Goal: Check status: Check status

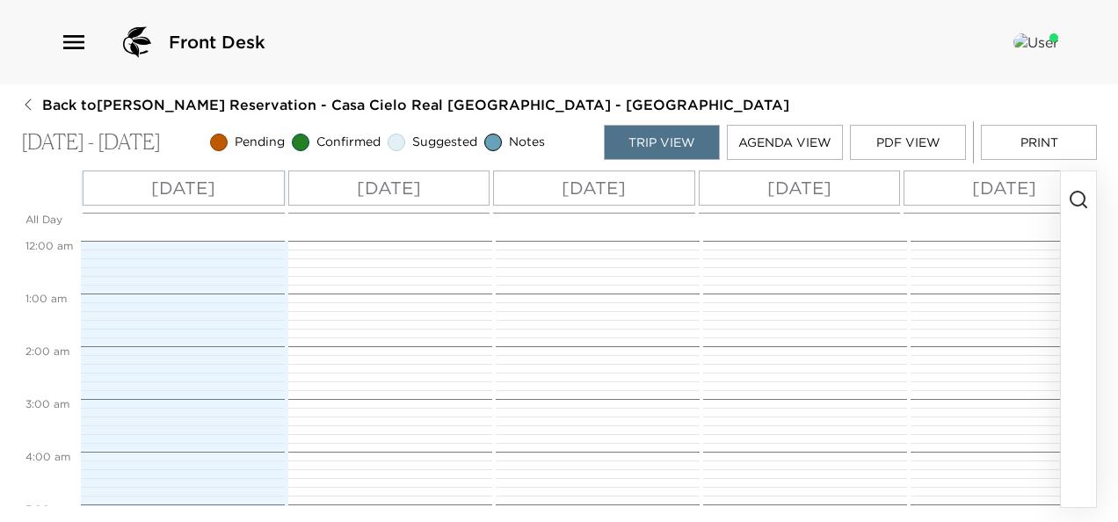
scroll to position [662, 0]
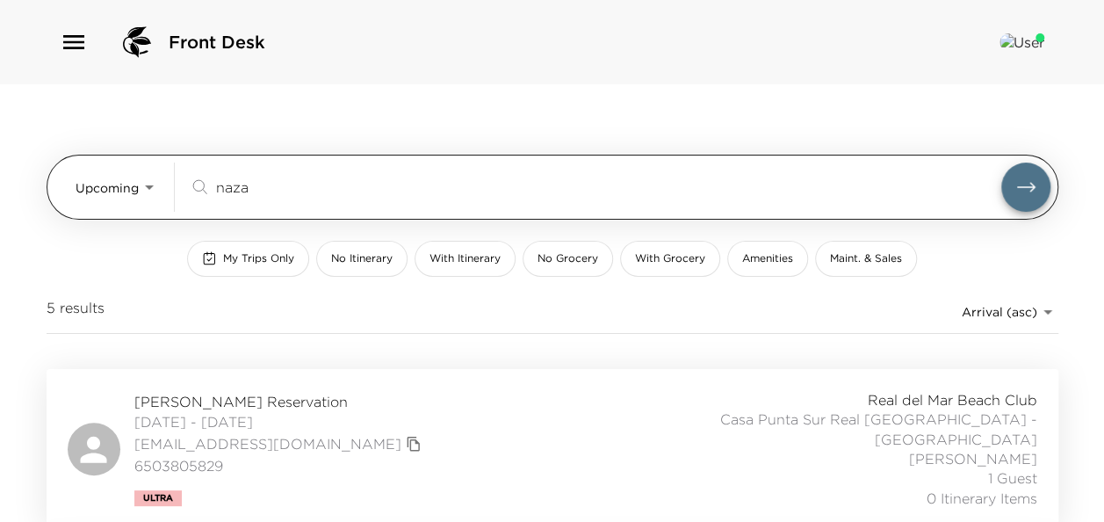
click at [134, 185] on body "Front Desk Upcoming Upcoming naza ​ My Trips Only No Itinerary With Itinerary N…" at bounding box center [552, 261] width 1104 height 522
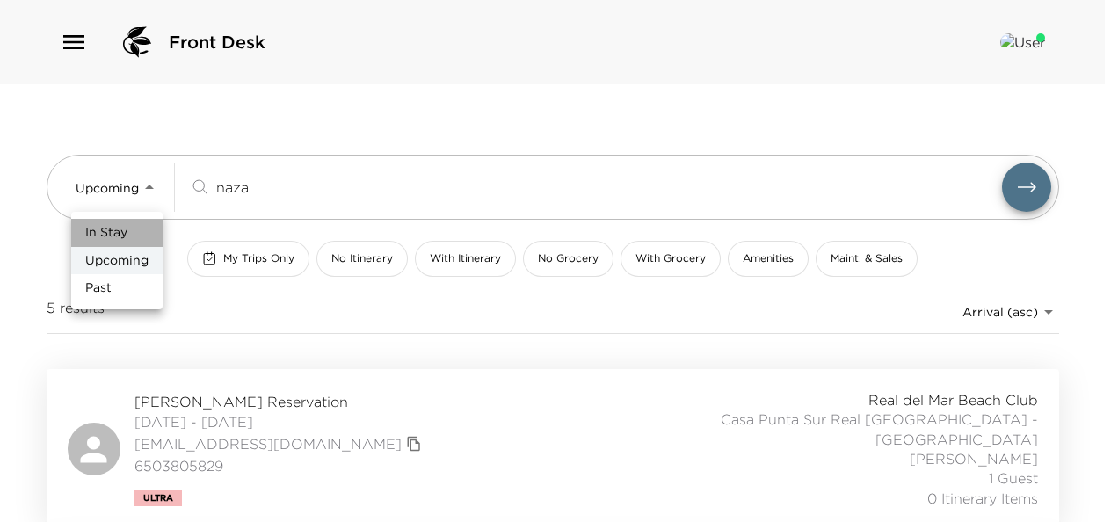
click at [131, 227] on li "In Stay" at bounding box center [116, 233] width 91 height 28
type input "In-Stay"
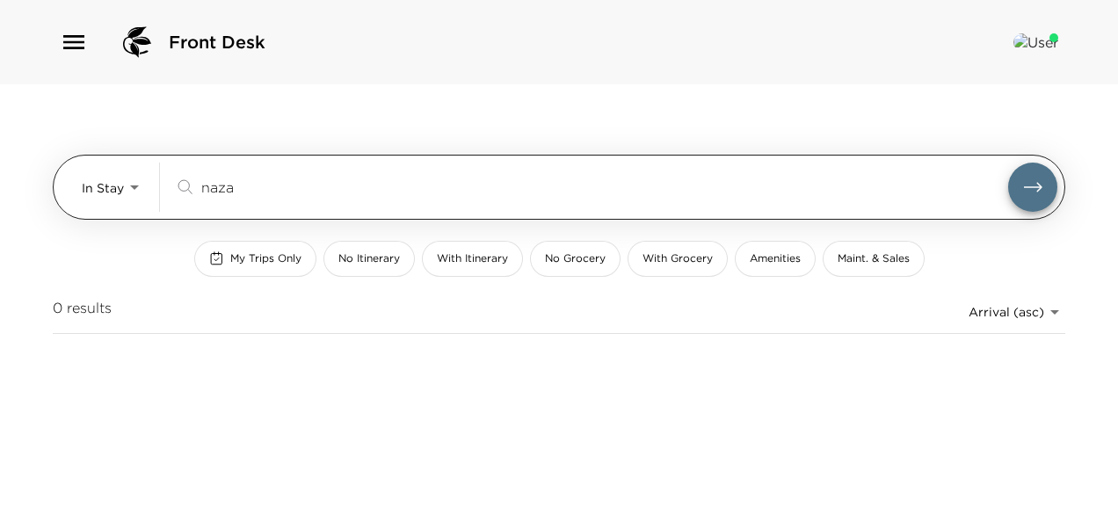
click at [271, 197] on div "naza ​" at bounding box center [615, 187] width 883 height 49
drag, startPoint x: 276, startPoint y: 188, endPoint x: 127, endPoint y: 195, distance: 149.5
click at [127, 195] on div "In Stay In-Stay naza ​" at bounding box center [569, 187] width 975 height 49
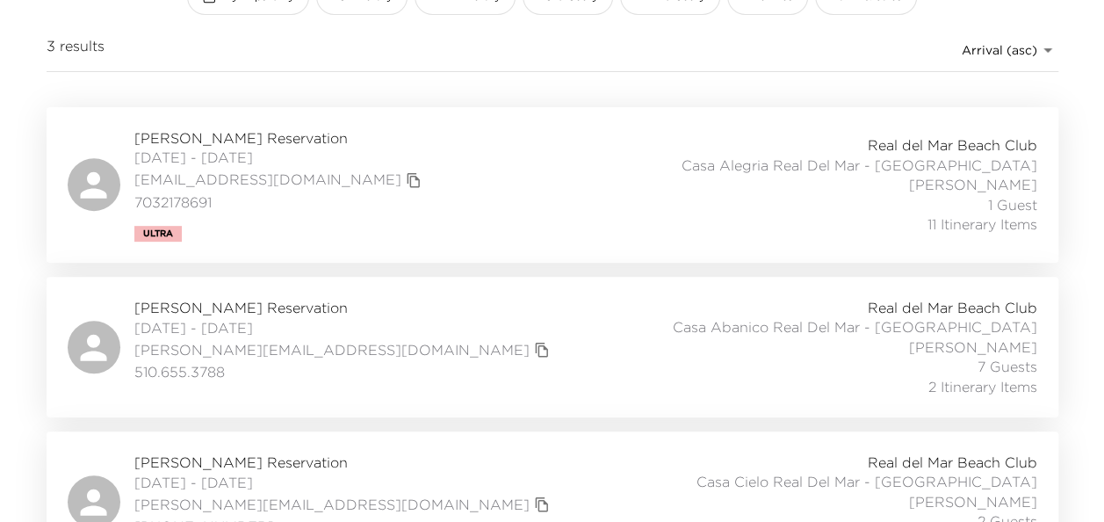
scroll to position [310, 0]
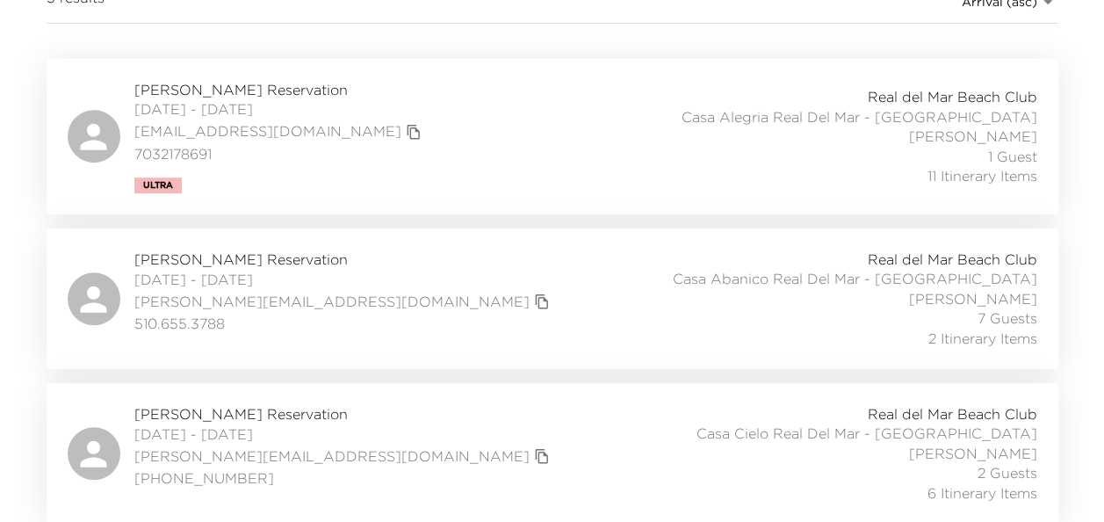
click at [247, 424] on span "[DATE] - [DATE]" at bounding box center [344, 433] width 420 height 19
